Goal: Communication & Community: Ask a question

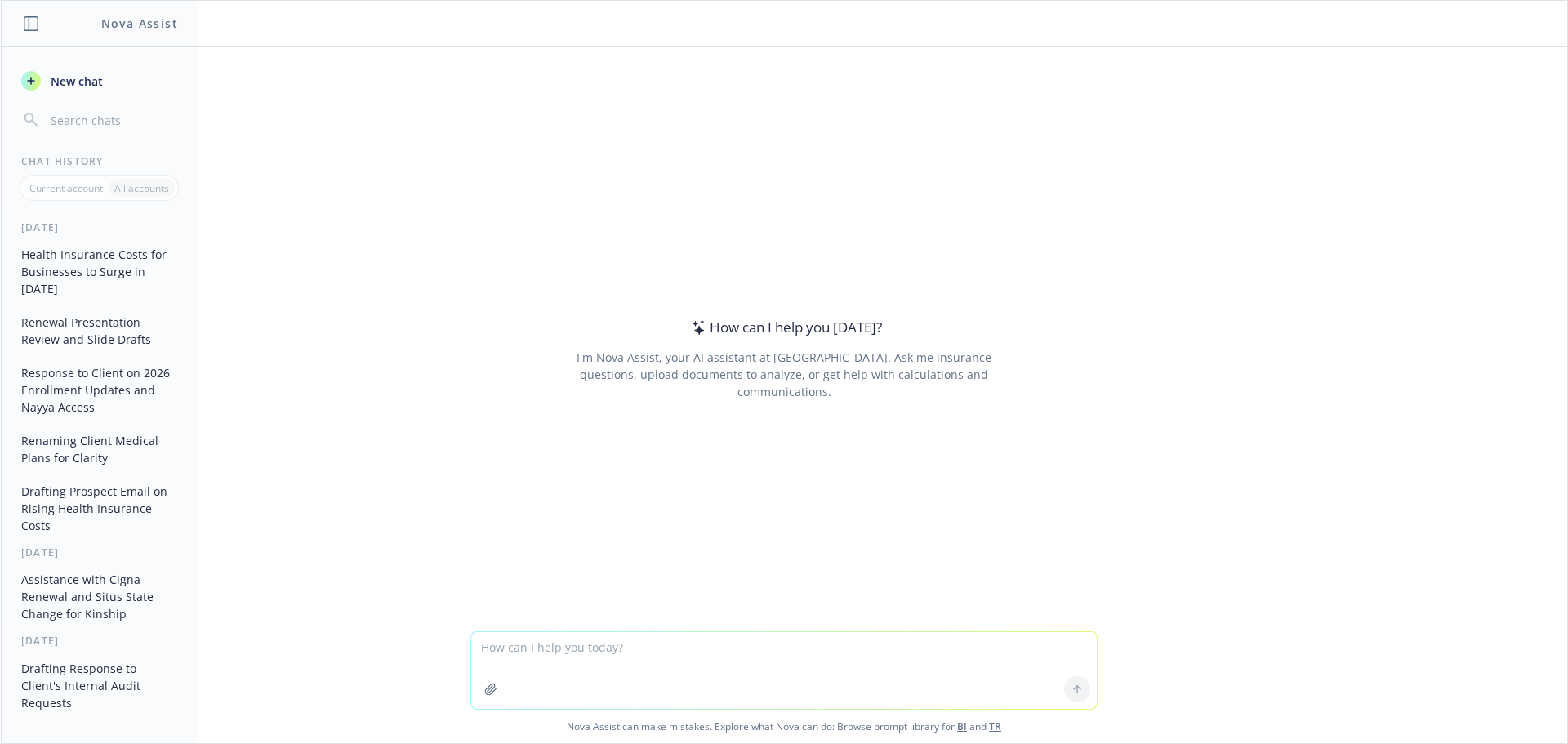
click at [52, 85] on span "New chat" at bounding box center [75, 81] width 56 height 17
click at [1021, 655] on textarea "help me draft an email to my client, Jelica, checking in to say hi and invite h…" at bounding box center [784, 670] width 626 height 77
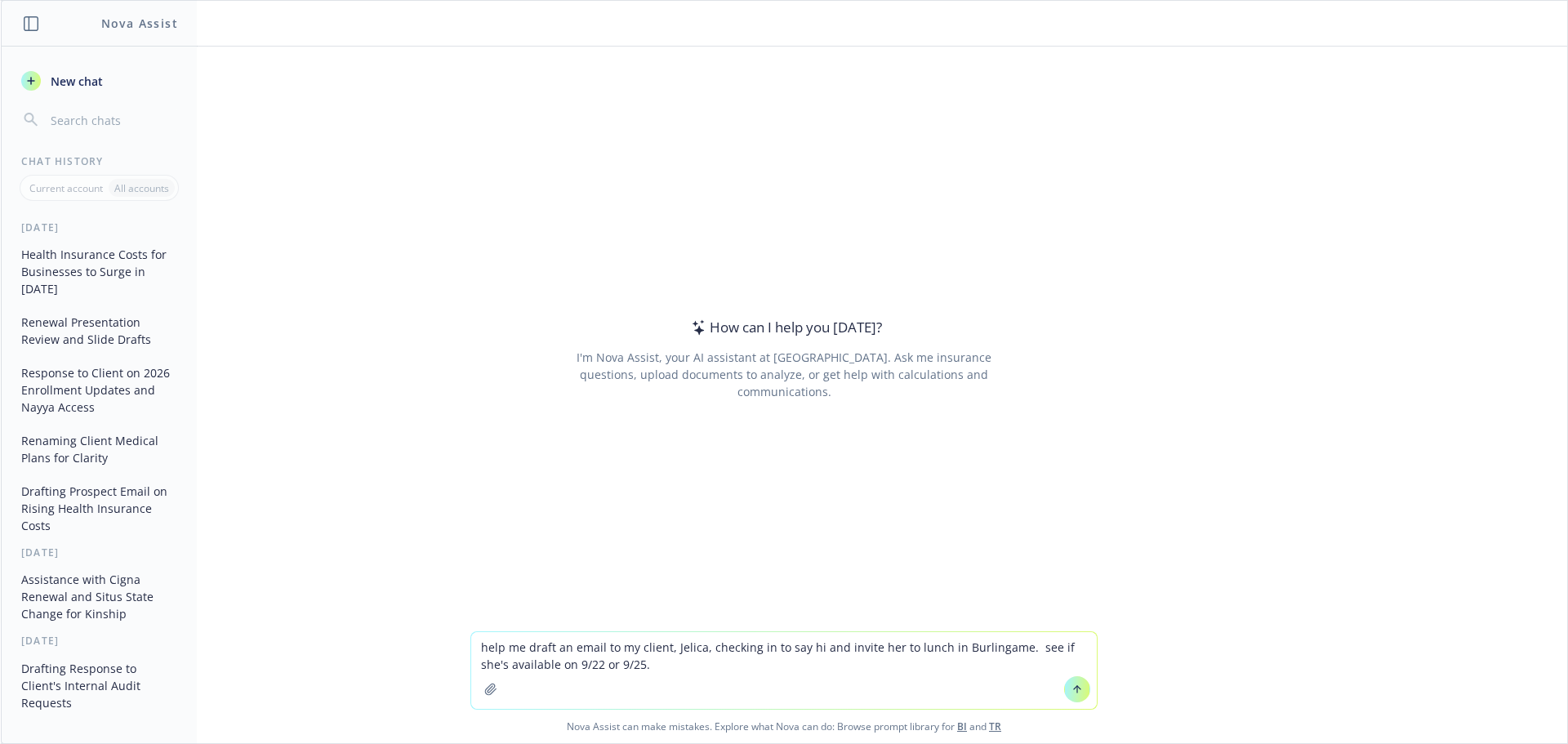
click at [550, 668] on textarea "help me draft an email to my client, Jelica, checking in to say hi and invite h…" at bounding box center [784, 670] width 626 height 77
click at [542, 665] on textarea "help me draft an email to my client, Jelica, checking in to say hi and invite h…" at bounding box center [784, 670] width 626 height 77
click at [644, 668] on textarea "help me draft an email to my client, Jelica, checking in to say hi and invite h…" at bounding box center [784, 670] width 626 height 77
click at [656, 665] on textarea "help me draft an email to my client, Jelica, checking in to say hi and invite h…" at bounding box center [784, 670] width 626 height 77
click at [660, 669] on textarea "help me draft an email to my client, Jelica, checking in to say hi and invite h…" at bounding box center [784, 670] width 626 height 77
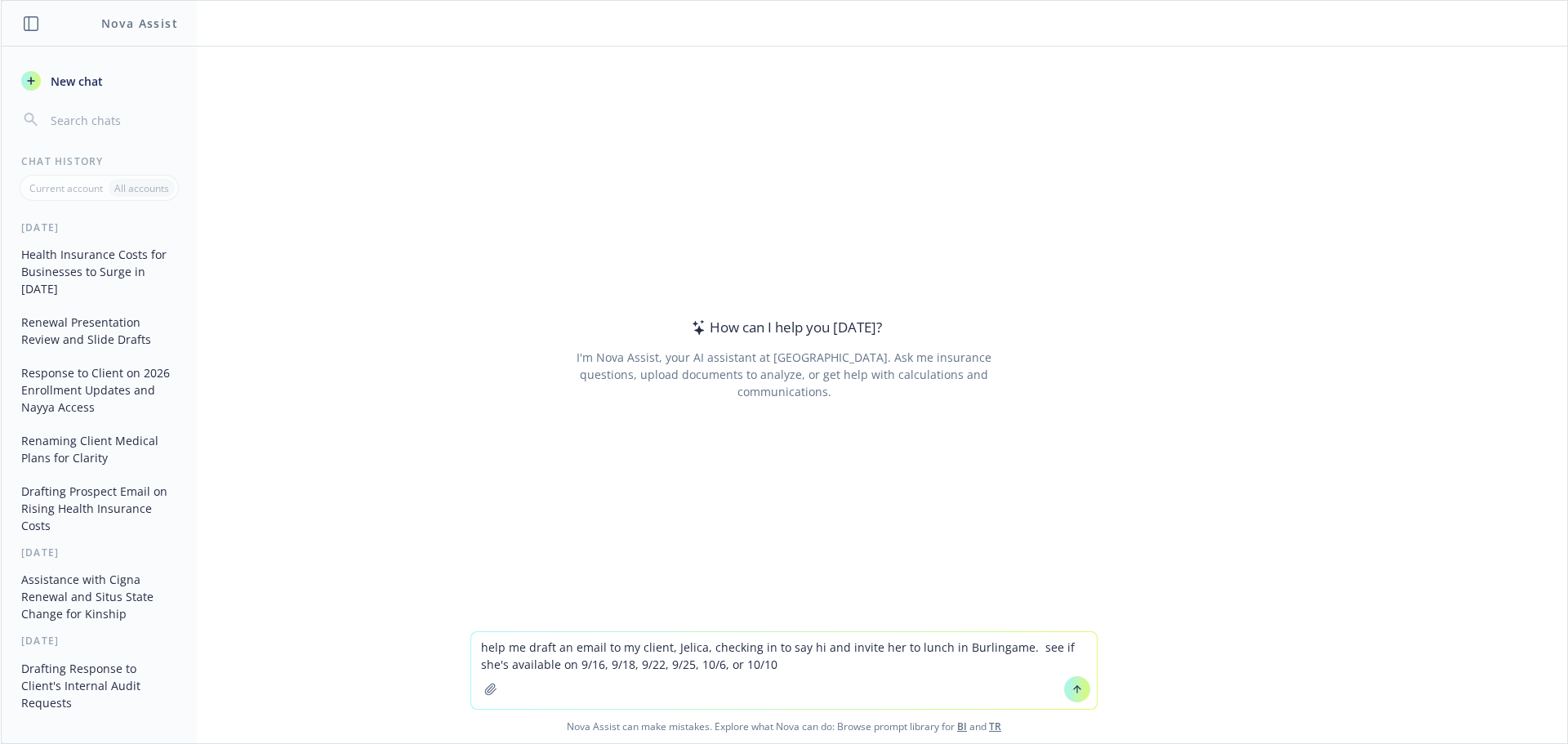
type textarea "help me draft an email to my client, Jelica, checking in to say hi and invite h…"
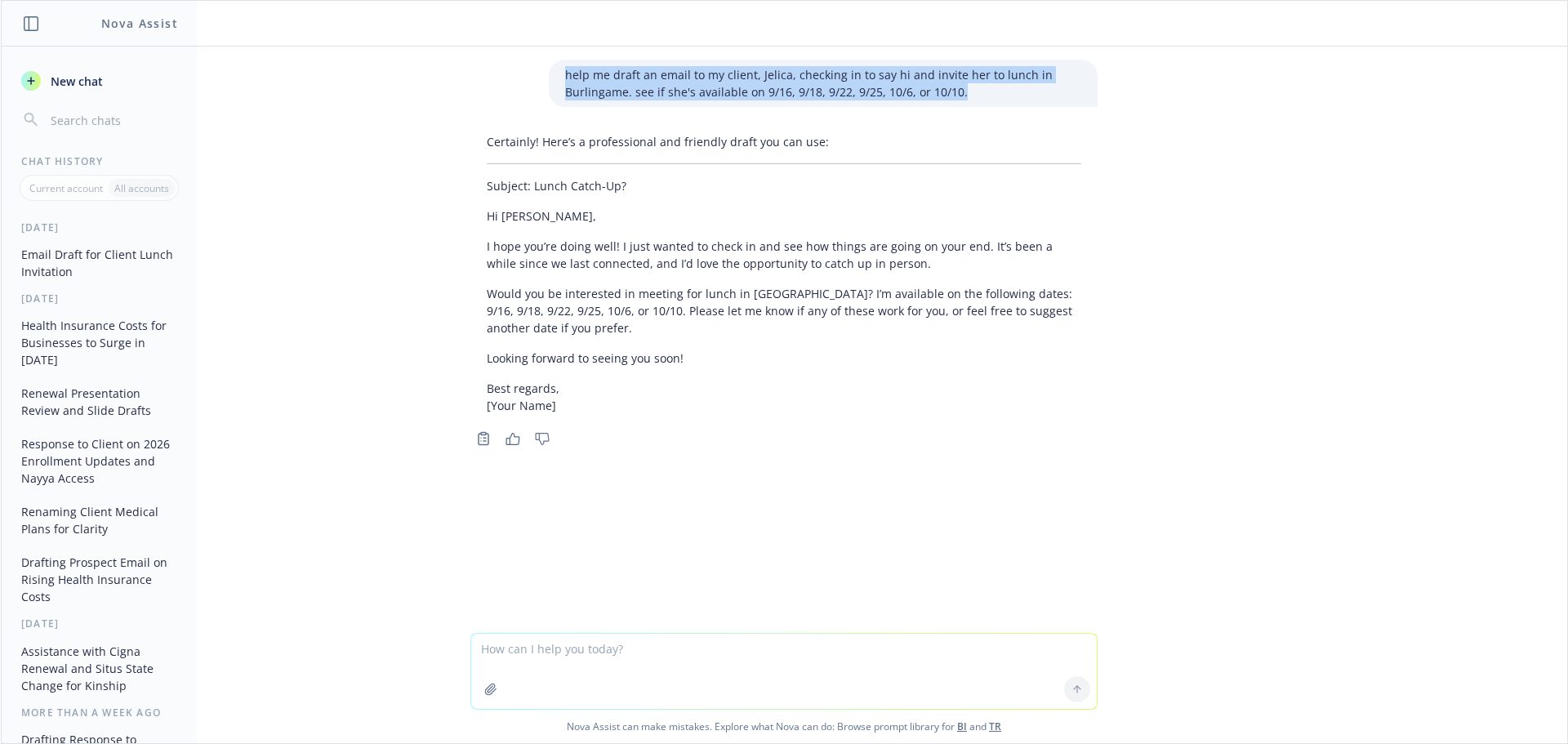
drag, startPoint x: 560, startPoint y: 77, endPoint x: 1023, endPoint y: 96, distance: 463.4
click at [1023, 96] on p "help me draft an email to my client, Jelica, checking in to say hi and invite h…" at bounding box center [823, 83] width 516 height 34
copy p "help me draft an email to my client, Jelica, checking in to say hi and invite h…"
